Goal: Information Seeking & Learning: Learn about a topic

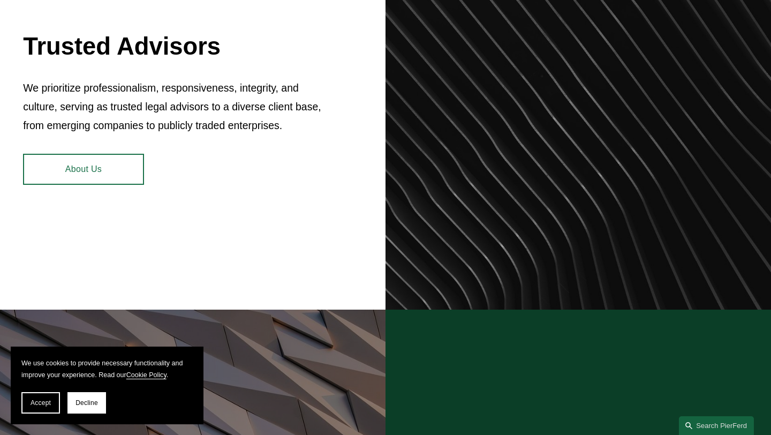
scroll to position [501, 0]
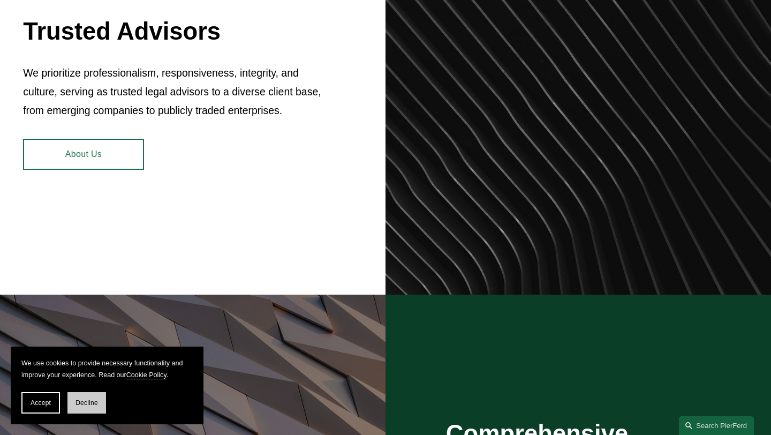
click at [92, 400] on span "Decline" at bounding box center [86, 402] width 22 height 7
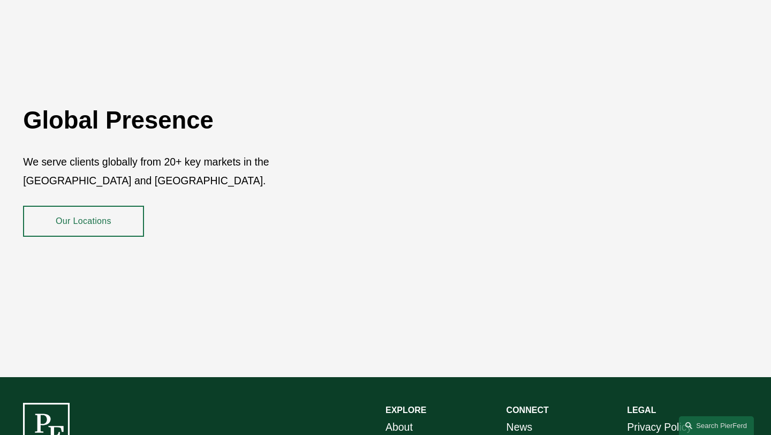
scroll to position [1751, 0]
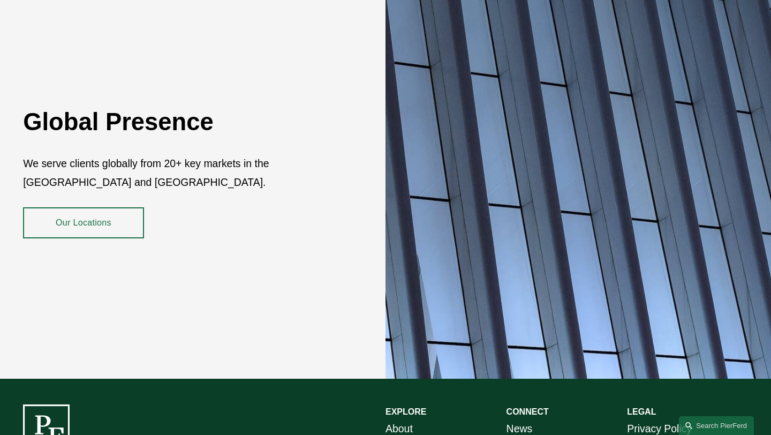
click at [112, 210] on link "Our Locations" at bounding box center [83, 222] width 121 height 31
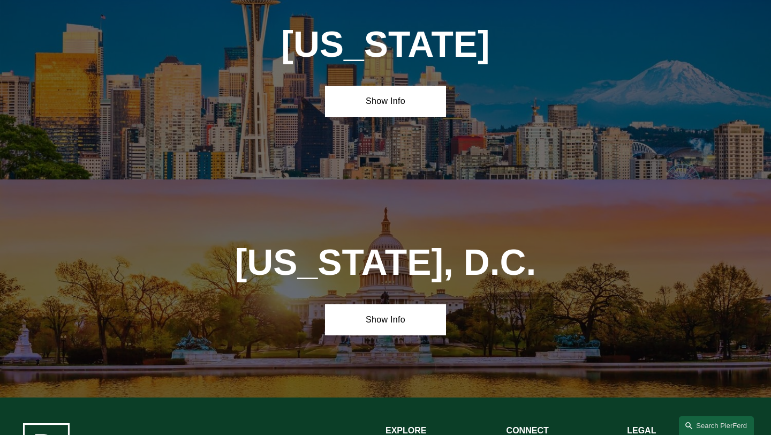
scroll to position [4386, 0]
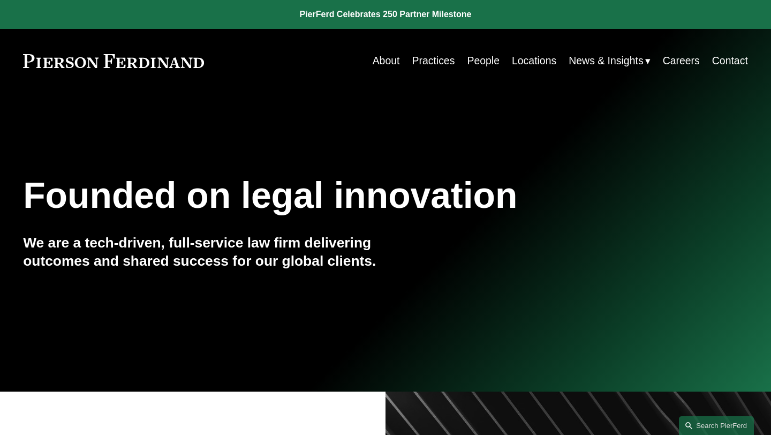
click at [681, 57] on link "Careers" at bounding box center [681, 60] width 37 height 21
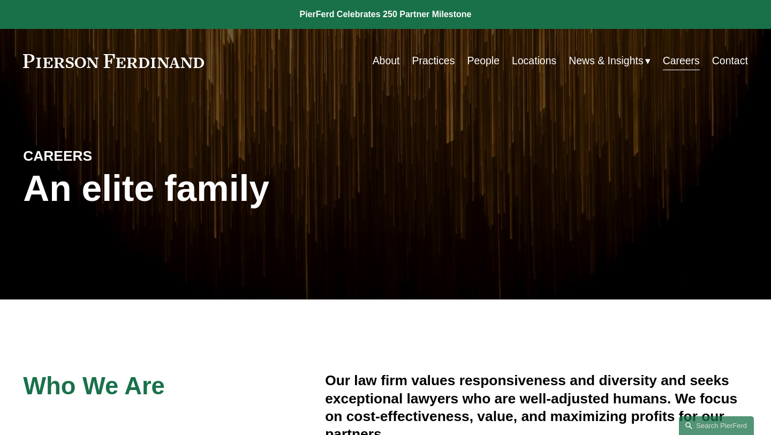
click at [477, 60] on link "People" at bounding box center [483, 60] width 33 height 21
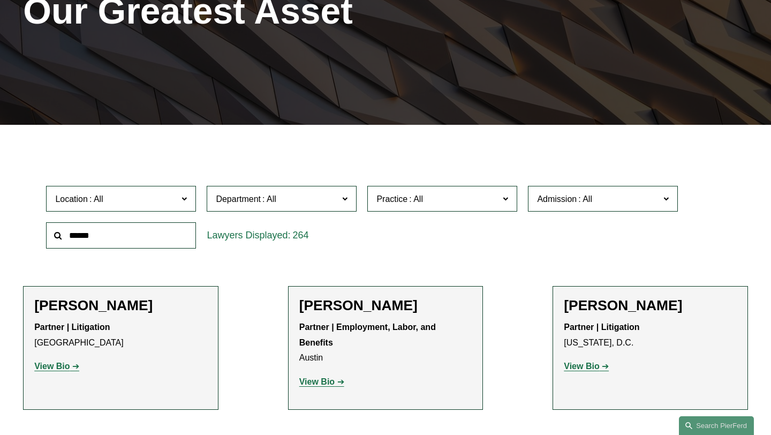
scroll to position [207, 0]
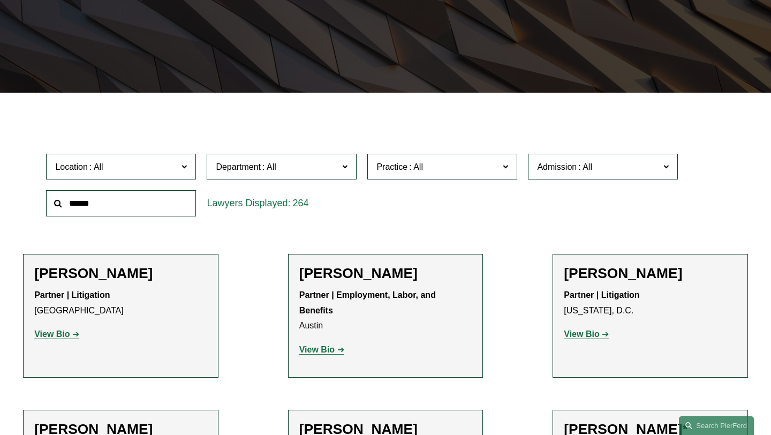
click at [177, 157] on label "Location" at bounding box center [121, 167] width 150 height 26
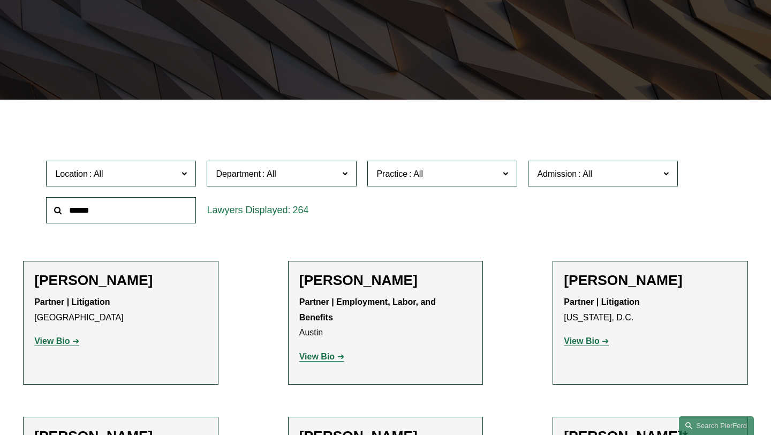
scroll to position [336, 0]
click at [0, 0] on link "[GEOGRAPHIC_DATA]" at bounding box center [0, 0] width 0 height 0
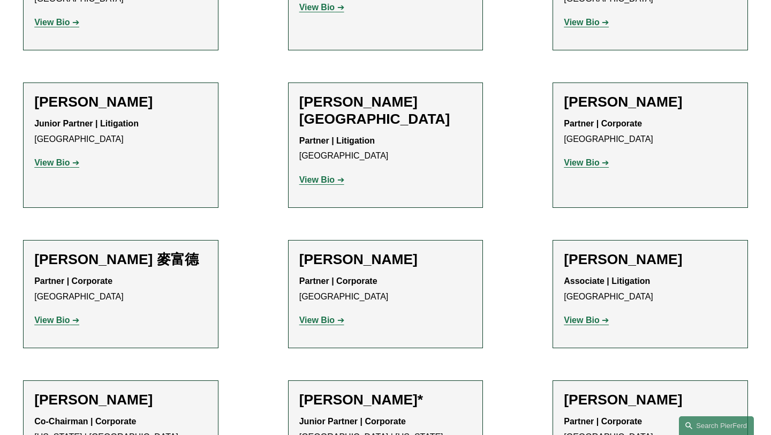
scroll to position [874, 0]
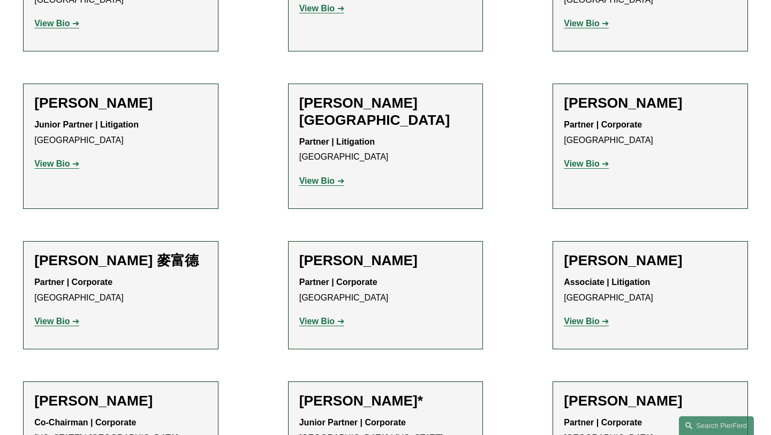
click at [325, 252] on h2 "Will Parker" at bounding box center [385, 260] width 173 height 17
click at [317, 316] on strong "View Bio" at bounding box center [316, 320] width 35 height 9
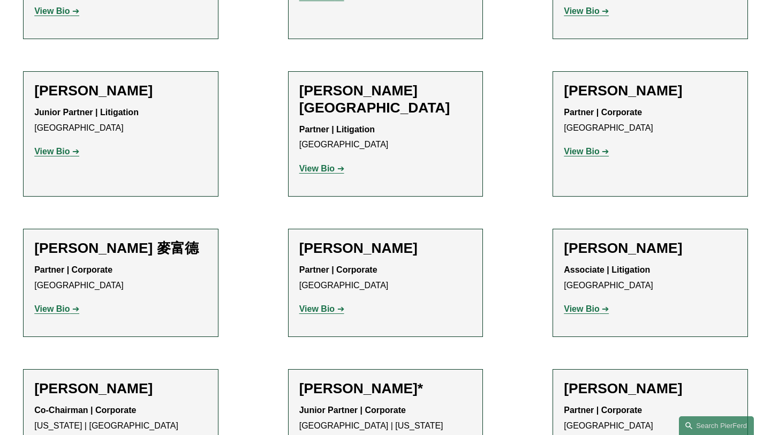
scroll to position [892, 0]
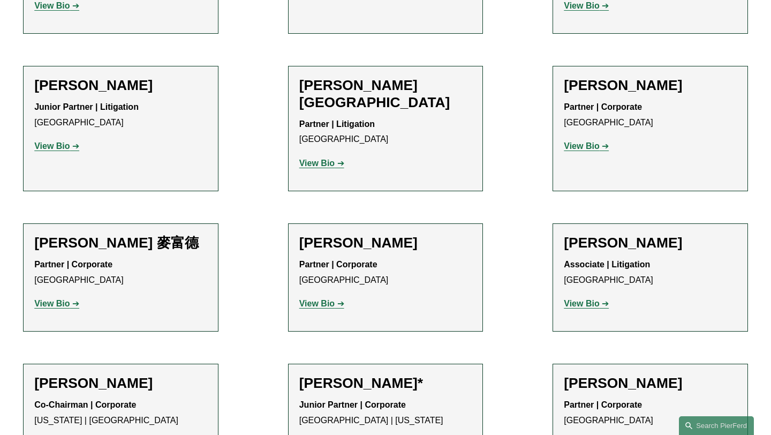
click at [59, 299] on strong "View Bio" at bounding box center [51, 303] width 35 height 9
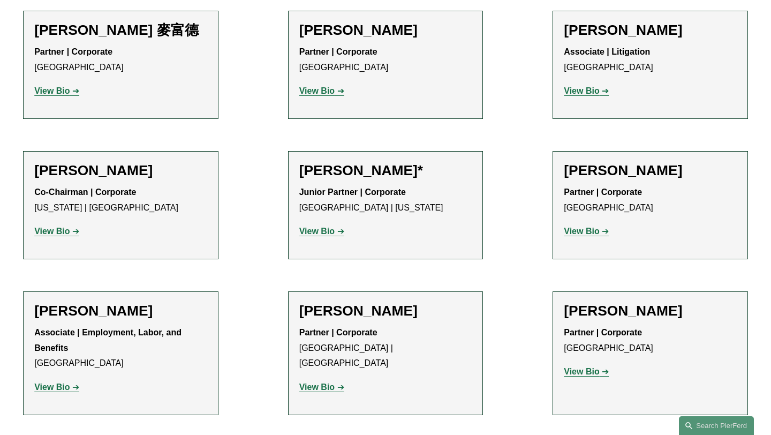
scroll to position [1101, 0]
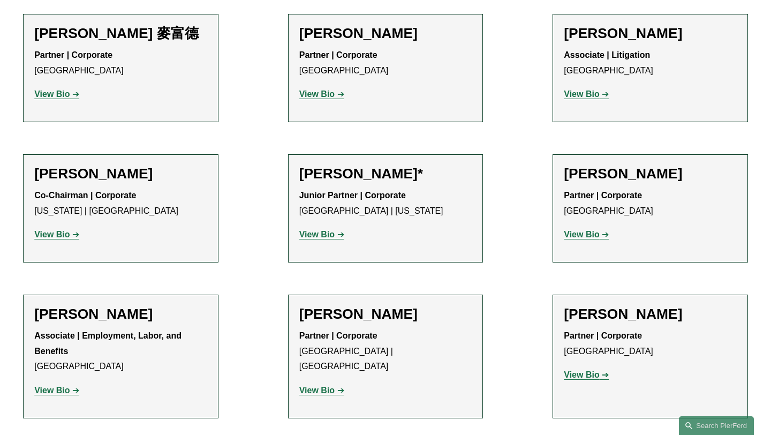
click at [58, 385] on strong "View Bio" at bounding box center [51, 389] width 35 height 9
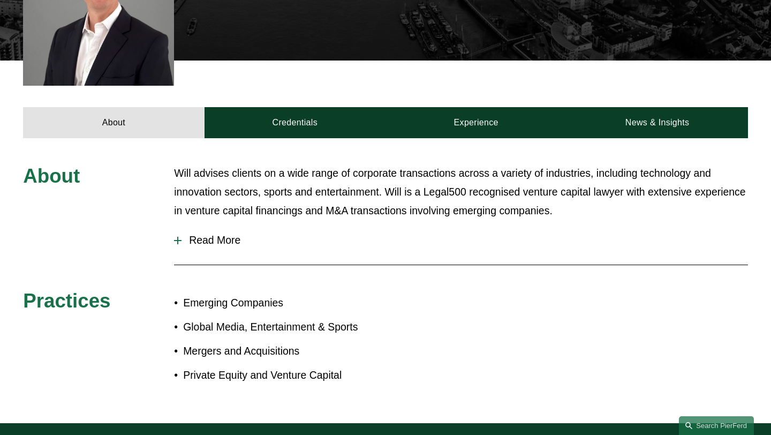
scroll to position [358, 0]
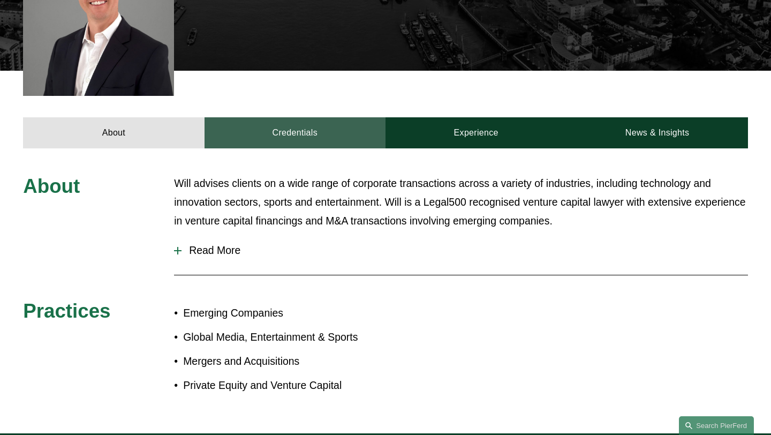
click at [293, 117] on link "Credentials" at bounding box center [294, 132] width 181 height 31
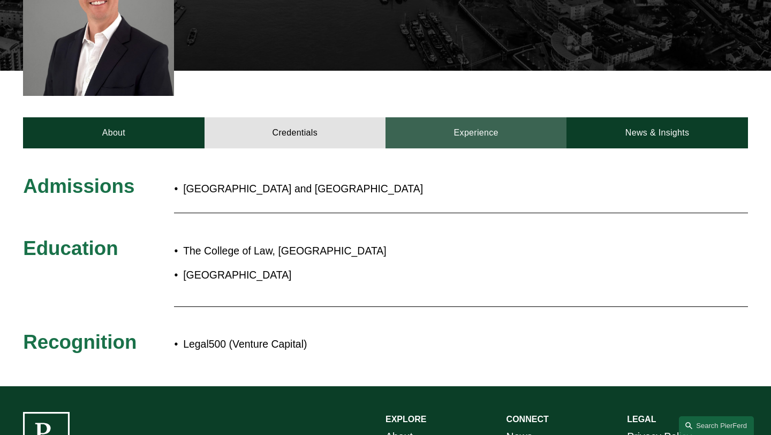
click at [473, 117] on link "Experience" at bounding box center [475, 132] width 181 height 31
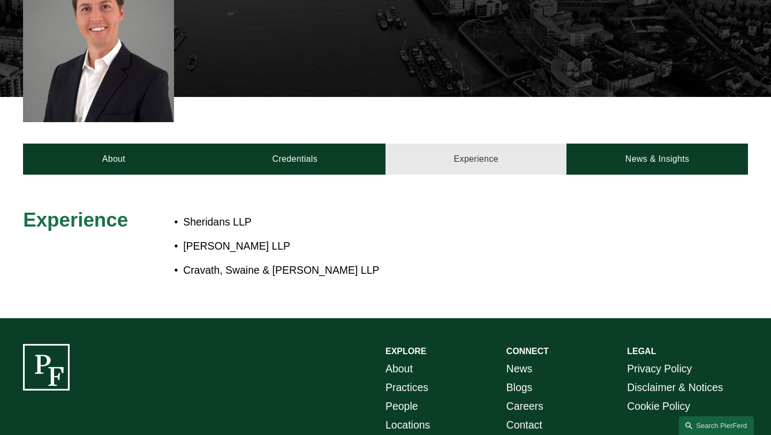
scroll to position [338, 0]
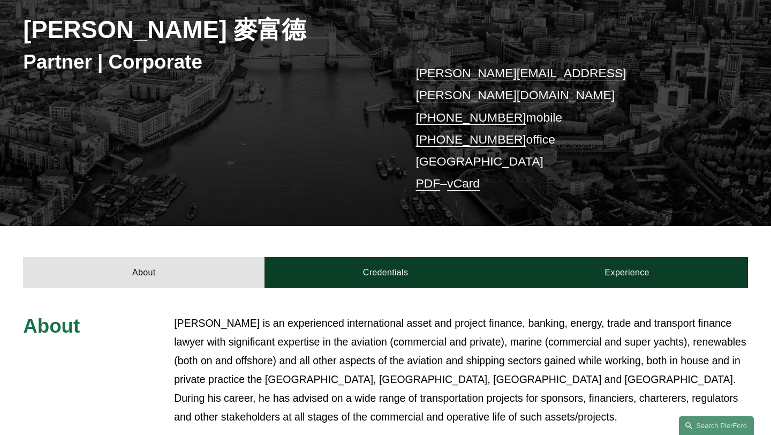
scroll to position [162, 0]
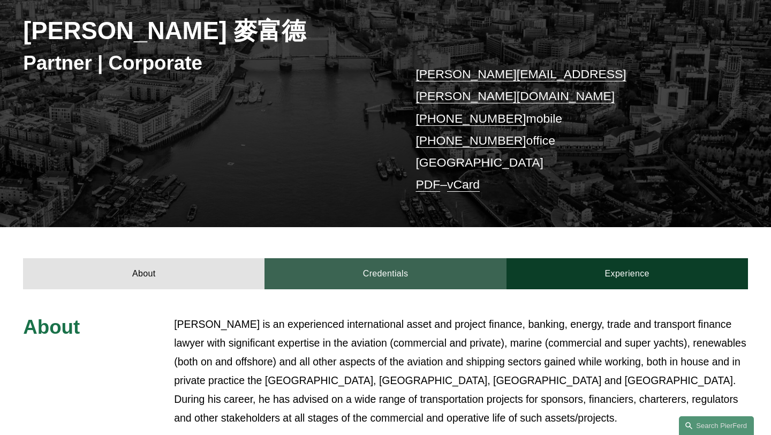
click at [372, 258] on link "Credentials" at bounding box center [384, 273] width 241 height 31
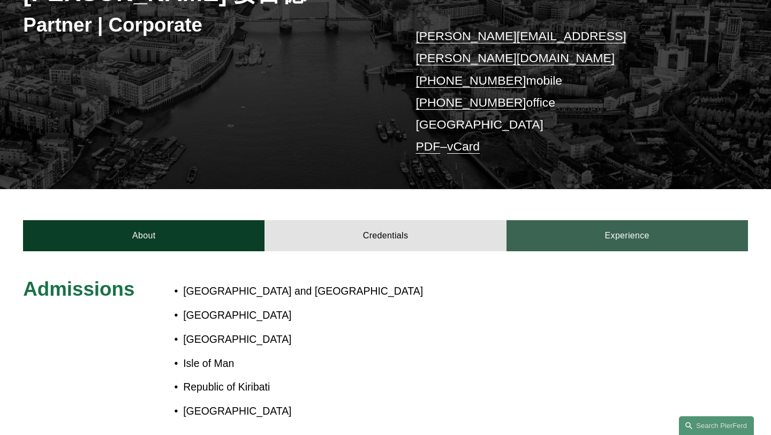
scroll to position [202, 0]
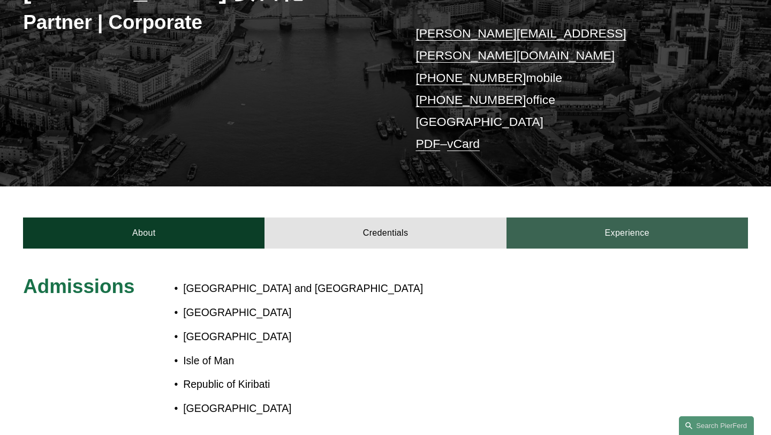
click at [633, 217] on link "Experience" at bounding box center [626, 232] width 241 height 31
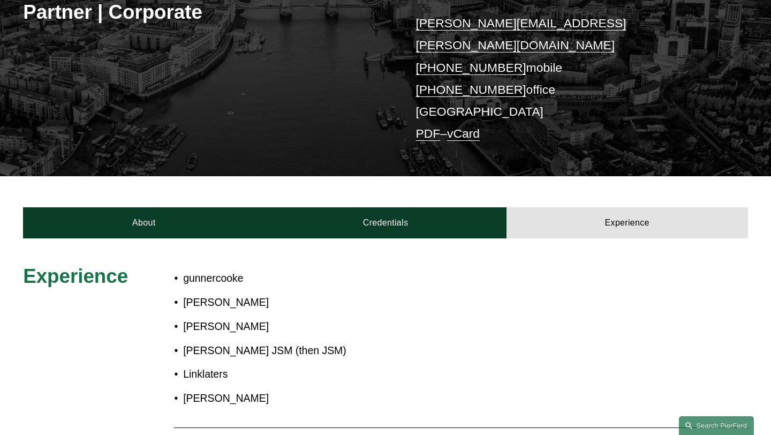
scroll to position [215, 0]
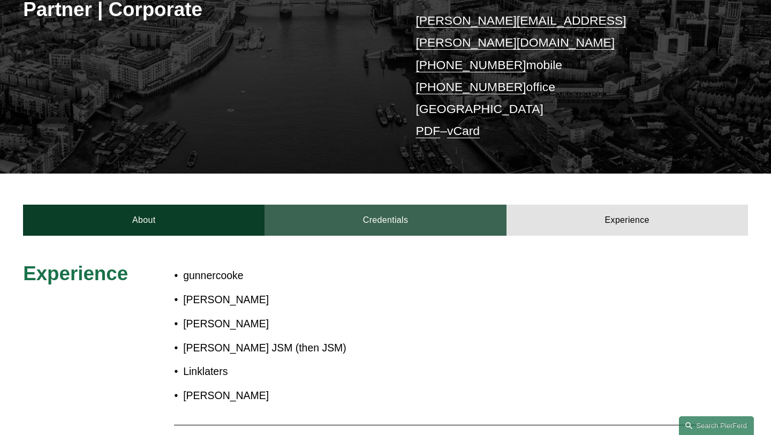
click at [378, 204] on link "Credentials" at bounding box center [384, 219] width 241 height 31
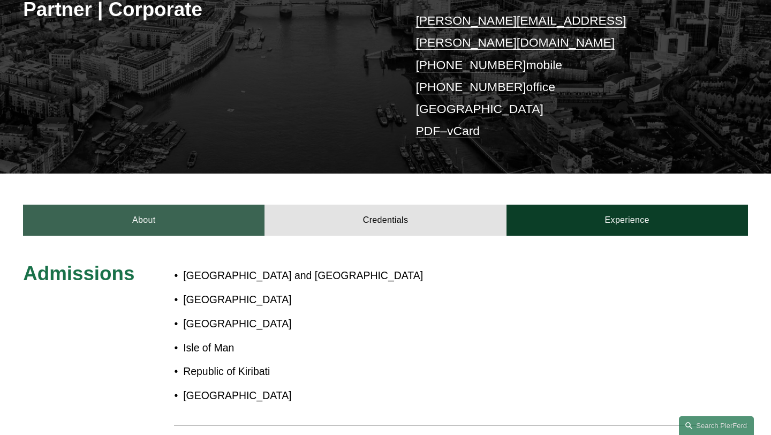
click at [193, 204] on link "About" at bounding box center [143, 219] width 241 height 31
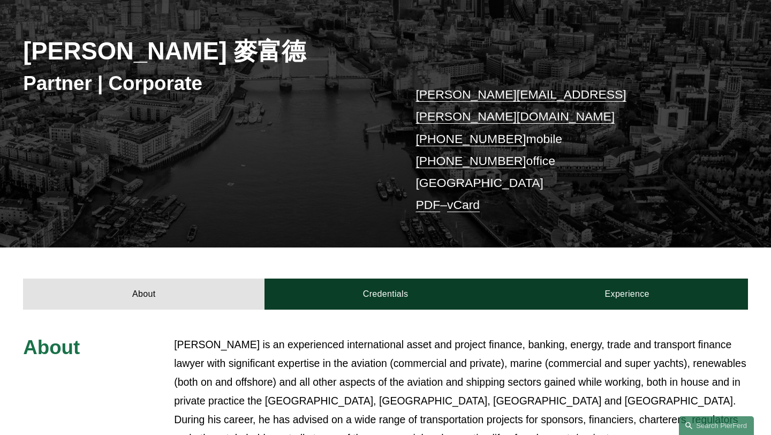
scroll to position [0, 0]
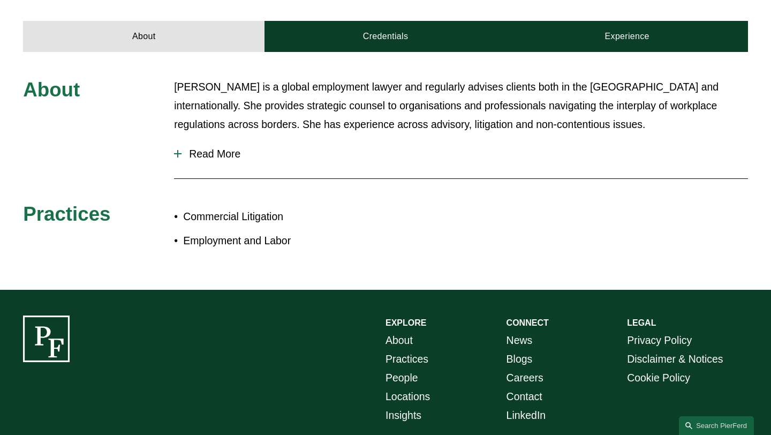
scroll to position [378, 0]
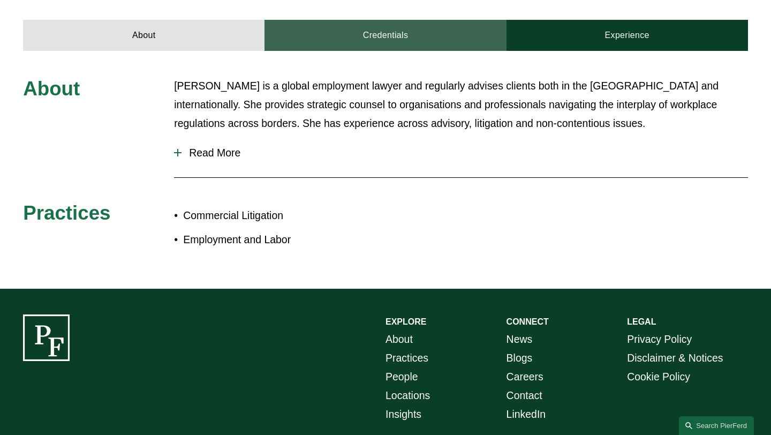
click at [362, 21] on link "Credentials" at bounding box center [384, 35] width 241 height 31
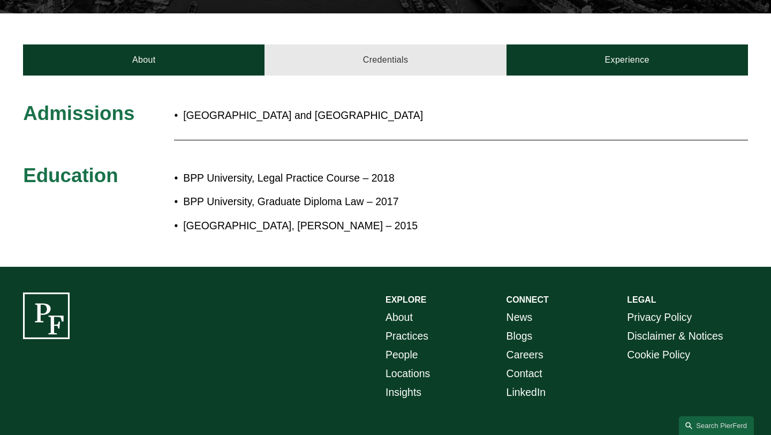
scroll to position [348, 0]
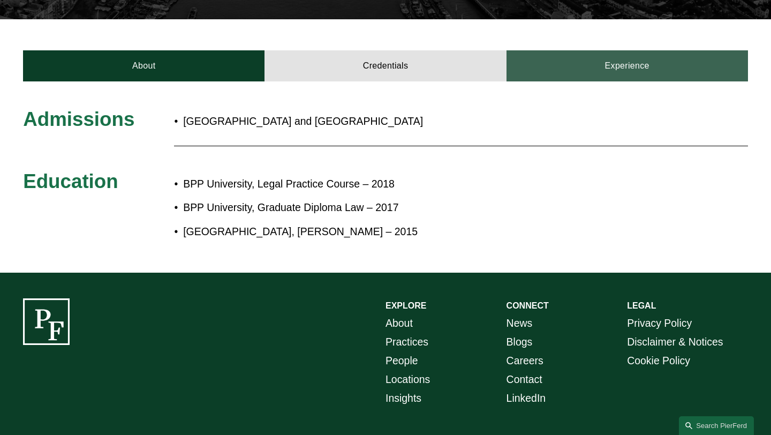
click at [596, 50] on link "Experience" at bounding box center [626, 65] width 241 height 31
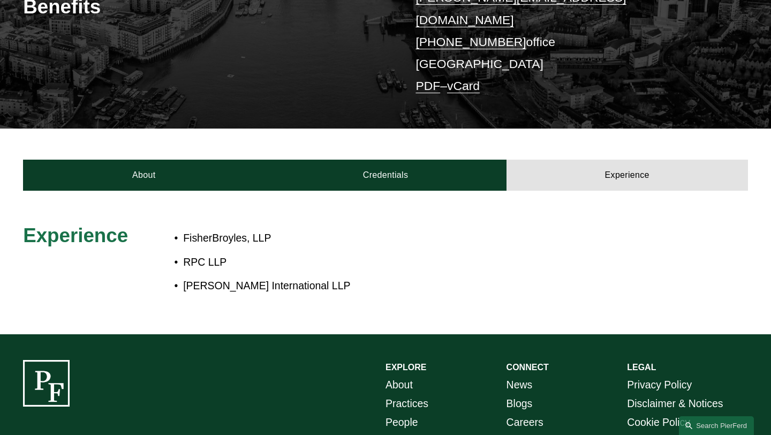
scroll to position [0, 0]
